Goal: Information Seeking & Learning: Understand process/instructions

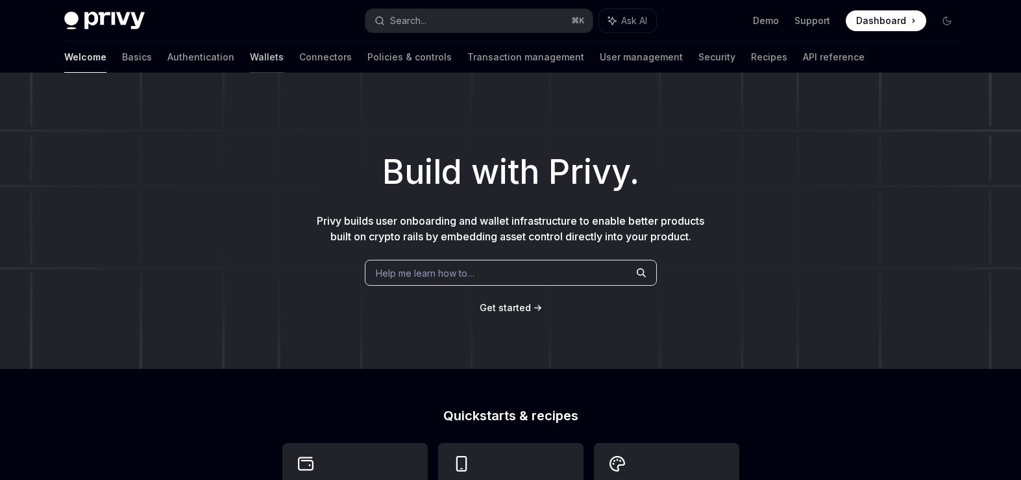
click at [250, 57] on link "Wallets" at bounding box center [267, 57] width 34 height 31
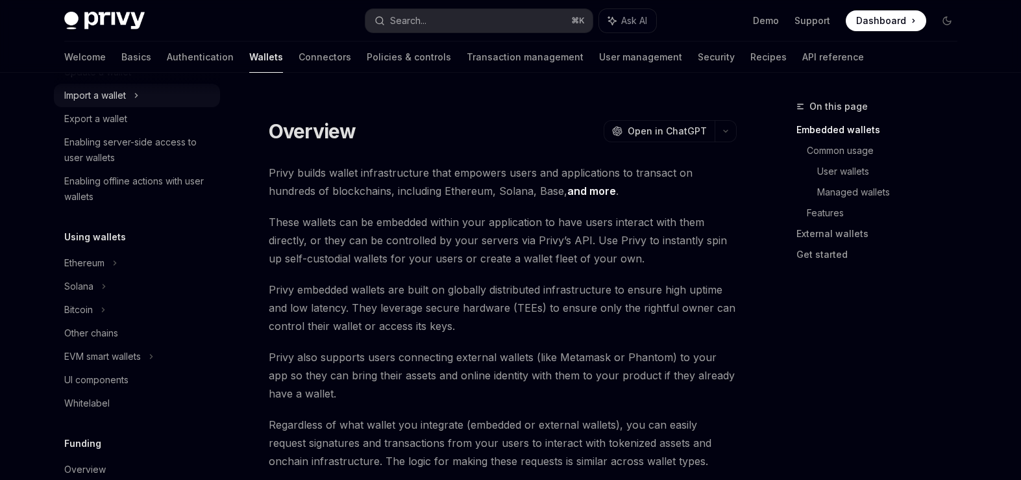
scroll to position [177, 0]
click at [141, 352] on div "EVM smart wallets" at bounding box center [102, 356] width 77 height 16
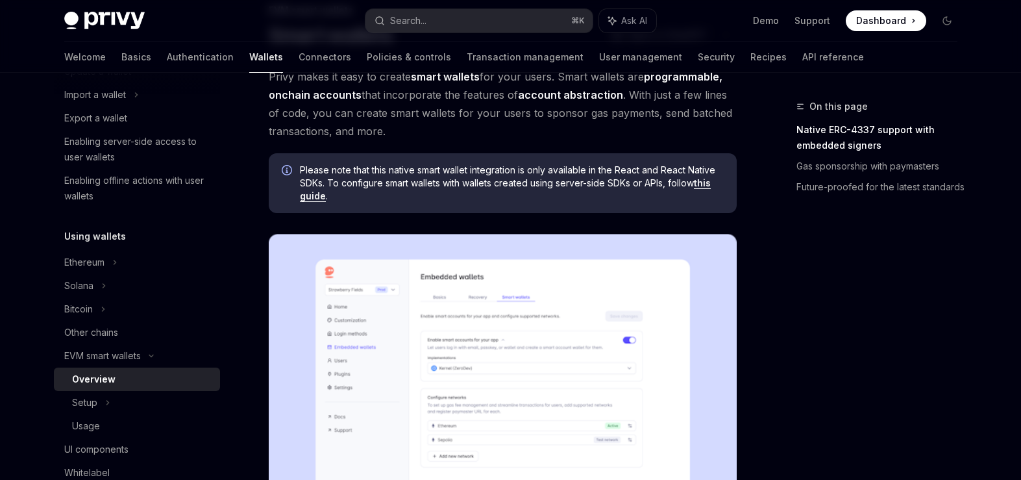
scroll to position [101, 0]
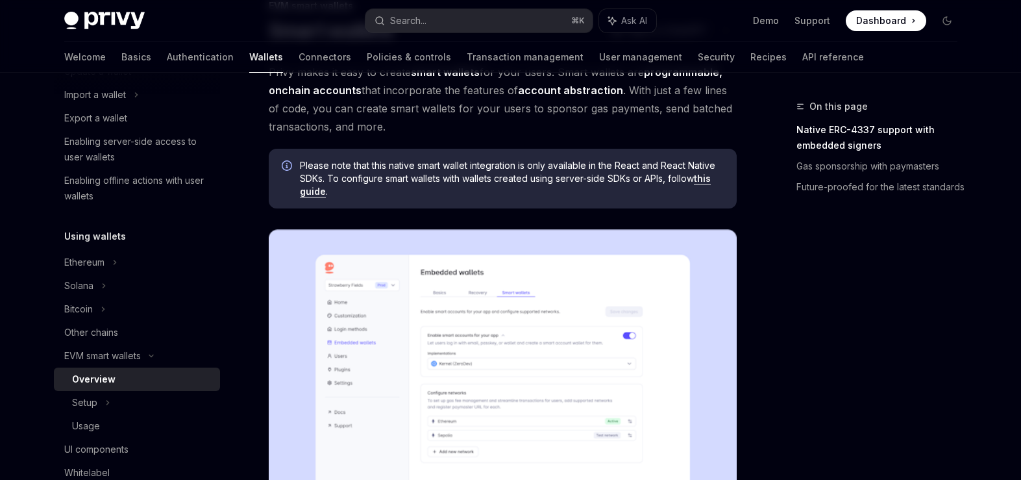
click at [317, 190] on link "this guide" at bounding box center [505, 185] width 411 height 25
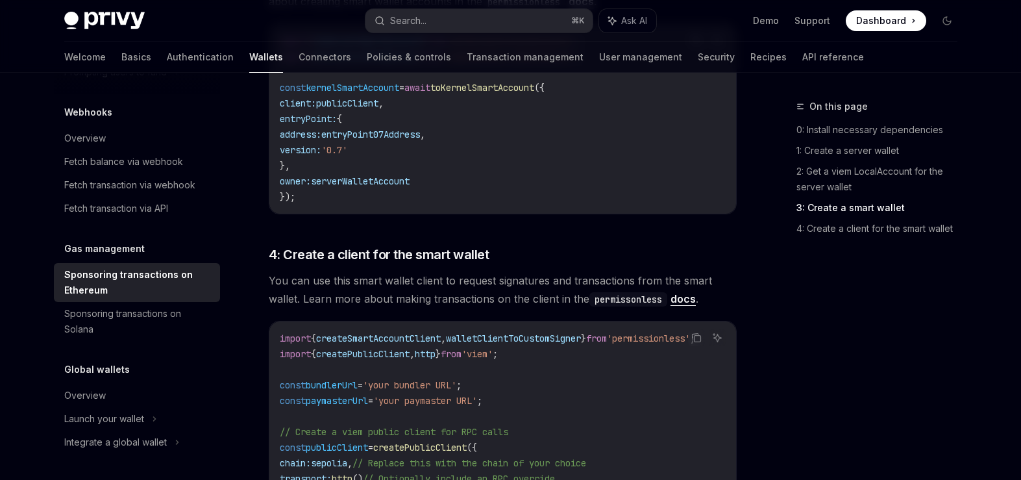
scroll to position [1351, 0]
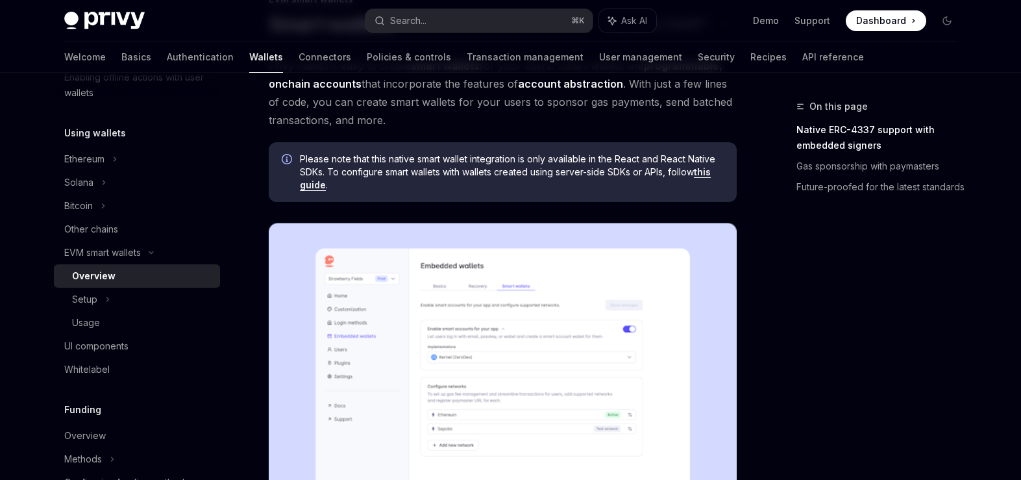
scroll to position [108, 0]
click at [684, 383] on img at bounding box center [503, 377] width 468 height 312
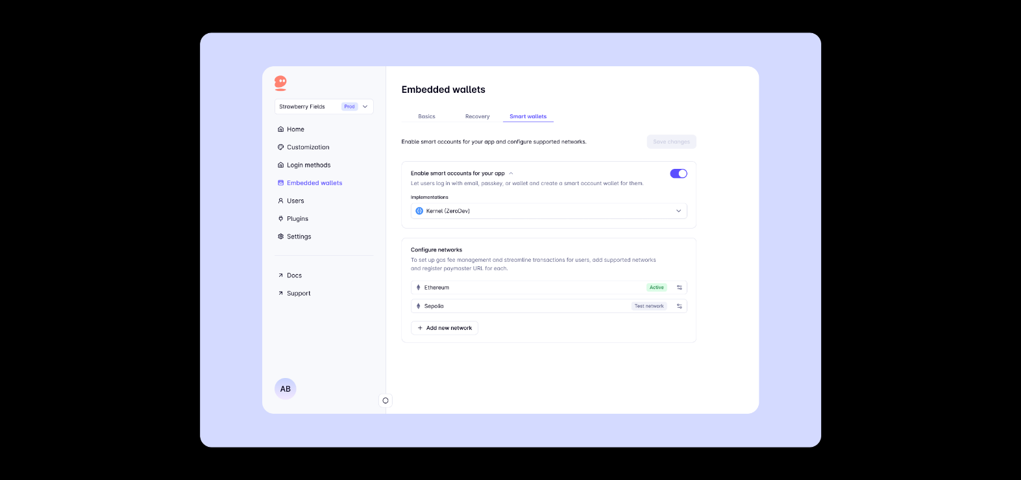
click at [845, 340] on div at bounding box center [510, 240] width 1021 height 480
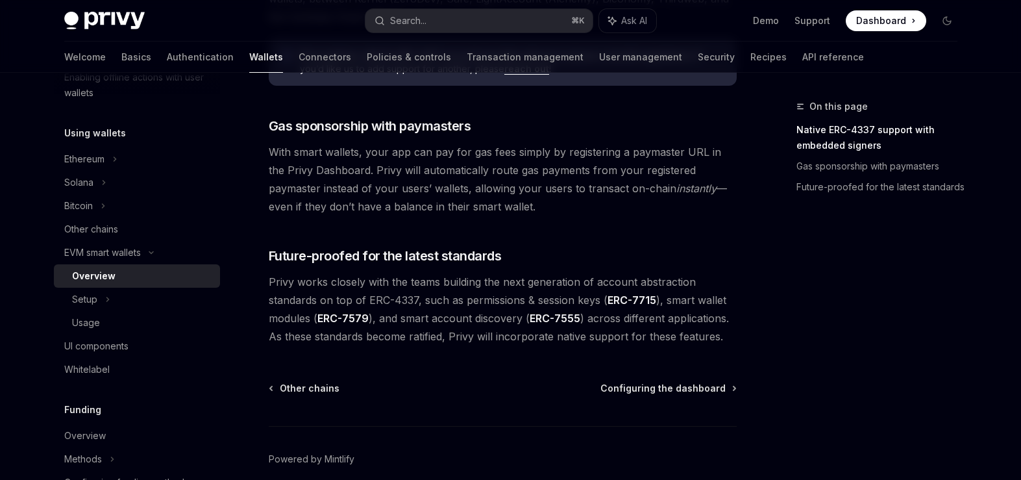
scroll to position [1016, 0]
click at [103, 289] on div "Setup" at bounding box center [137, 299] width 166 height 23
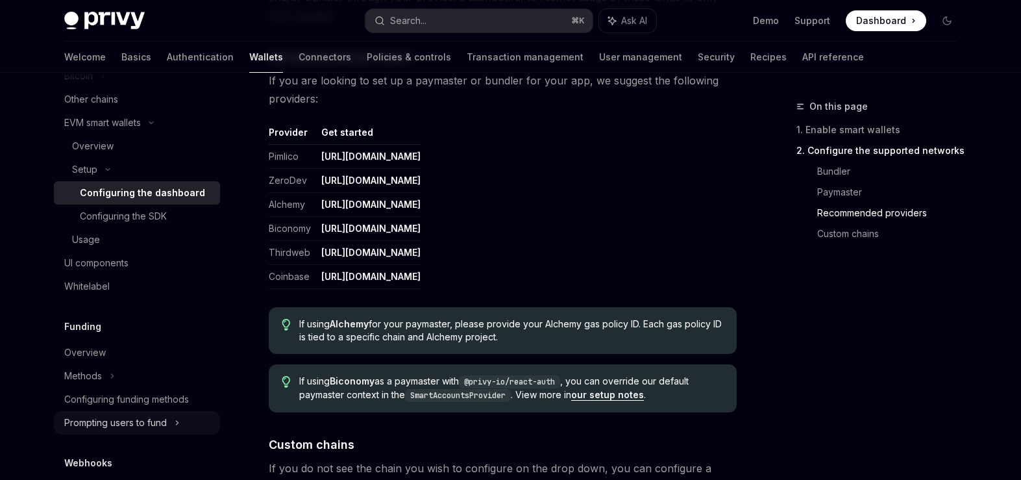
scroll to position [402, 0]
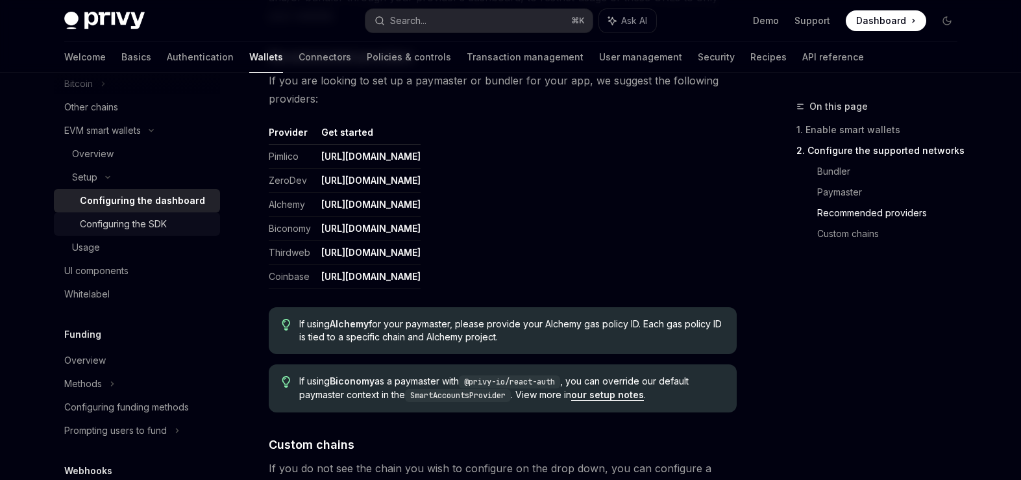
click at [171, 228] on div "Configuring the SDK" at bounding box center [146, 224] width 132 height 16
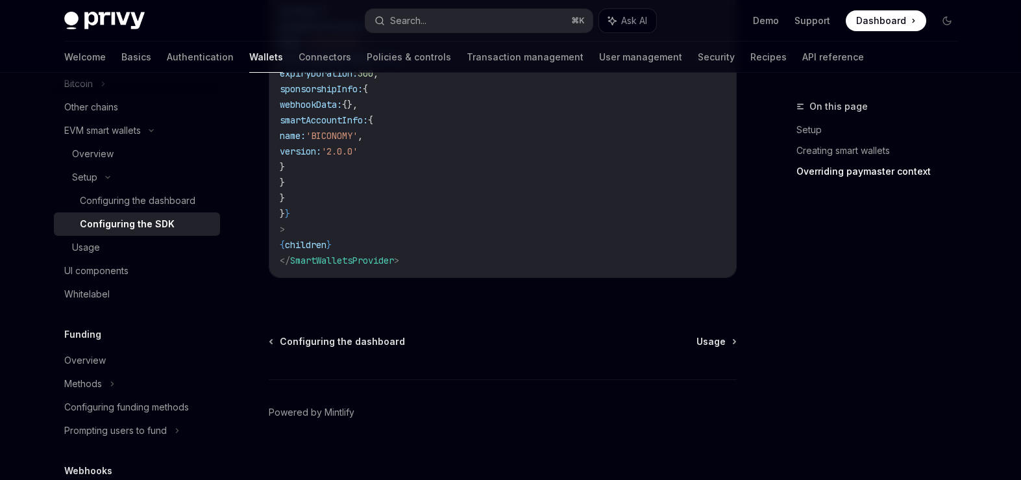
scroll to position [1211, 0]
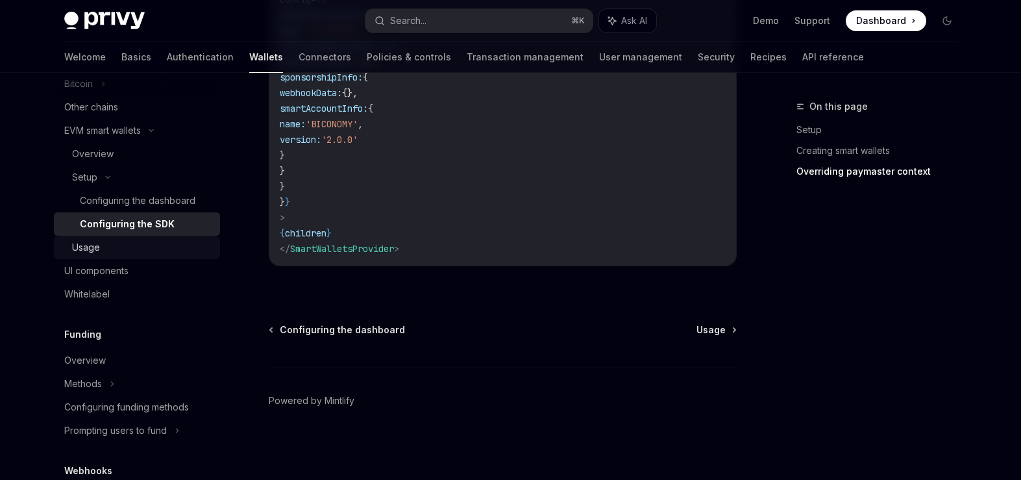
click at [163, 251] on div "Usage" at bounding box center [142, 248] width 140 height 16
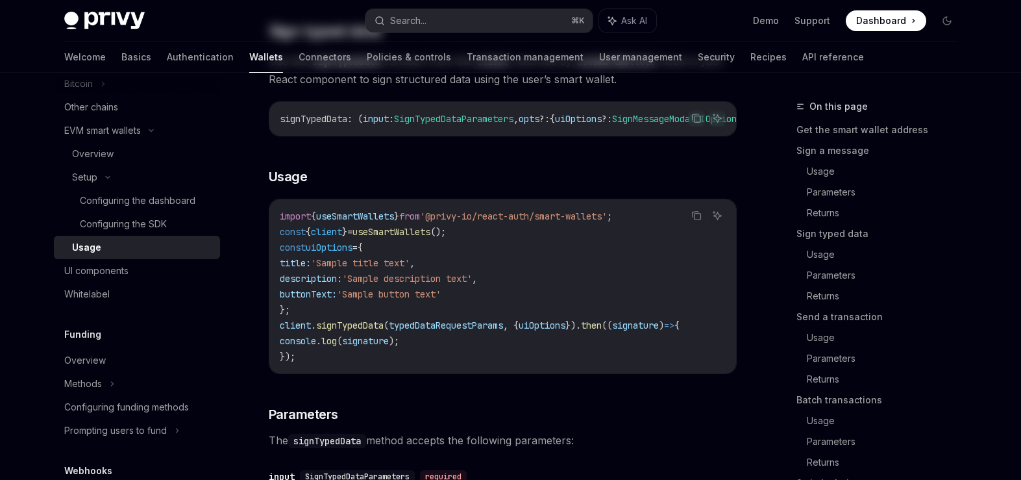
type textarea "*"
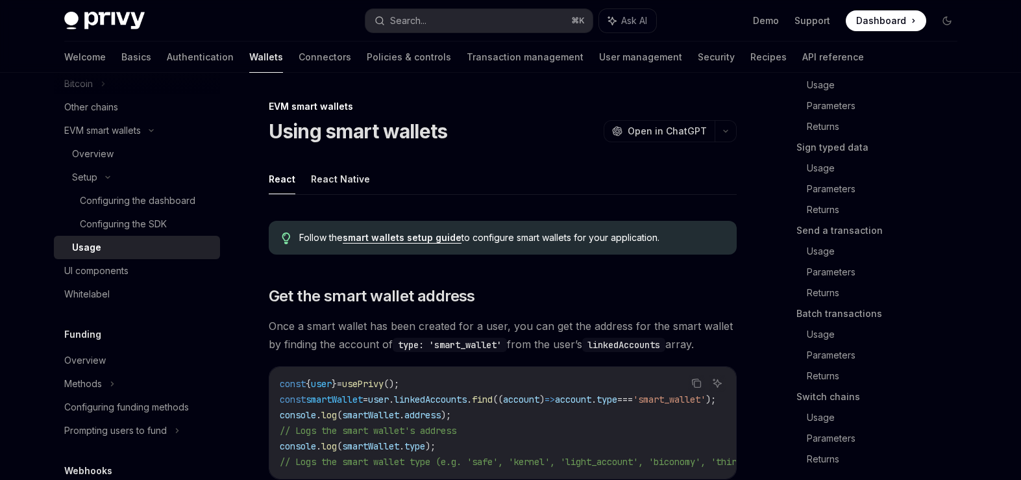
click at [372, 242] on link "smart wallets setup guide" at bounding box center [402, 238] width 119 height 12
click at [372, 238] on link "smart wallets setup guide" at bounding box center [402, 238] width 119 height 12
